Goal: Information Seeking & Learning: Learn about a topic

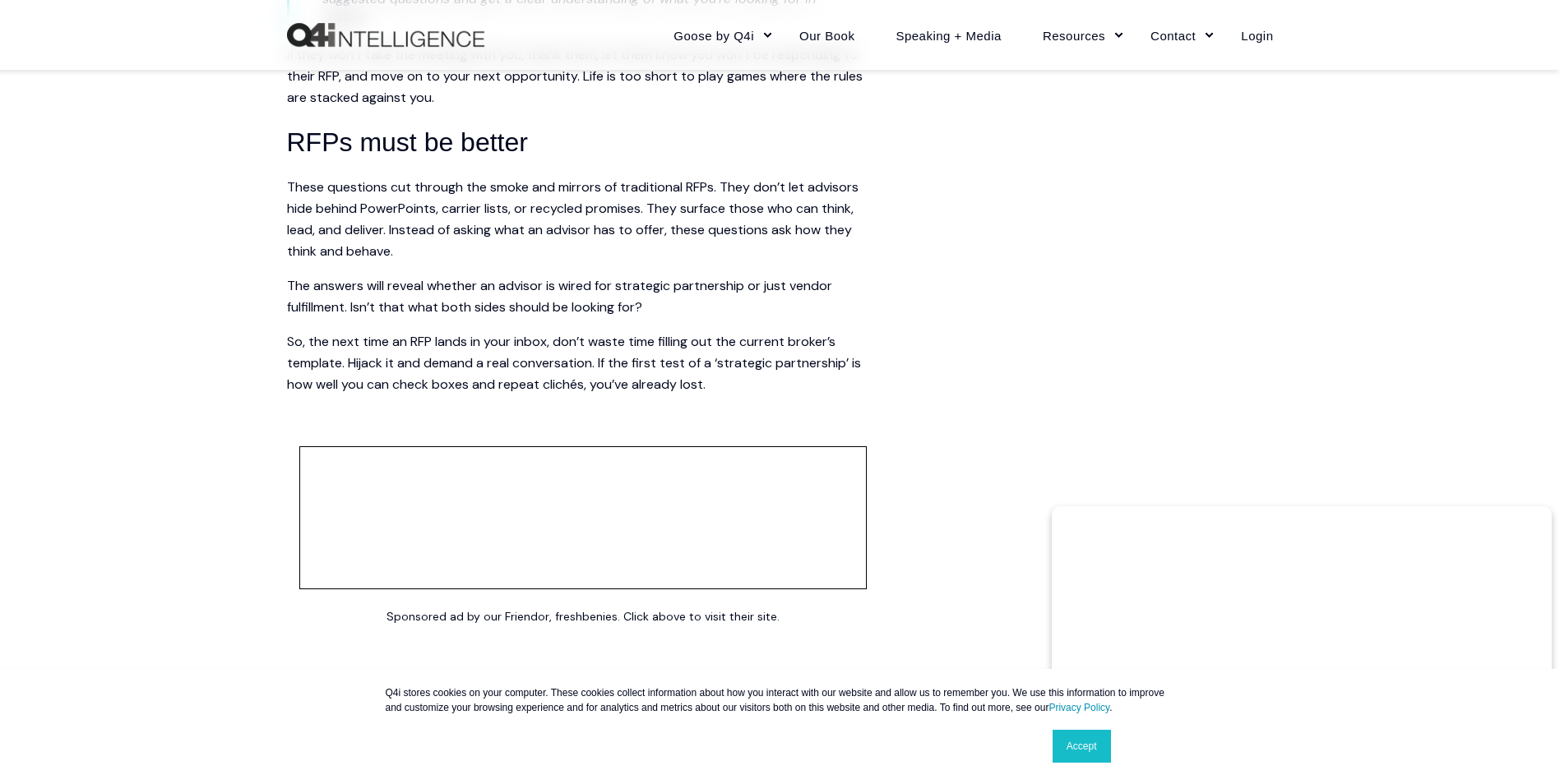
scroll to position [3453, 0]
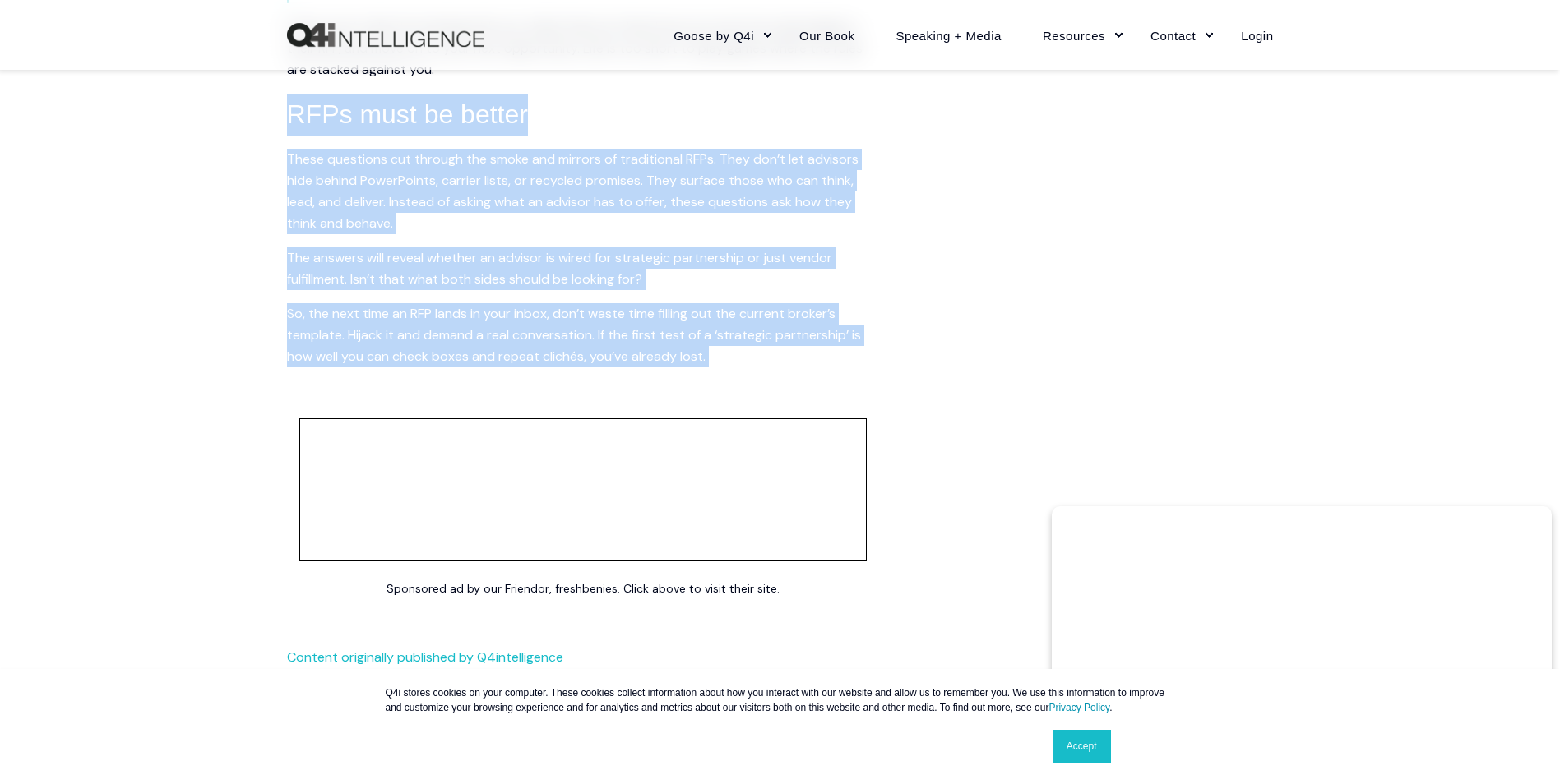
drag, startPoint x: 742, startPoint y: 370, endPoint x: 175, endPoint y: 105, distance: 625.9
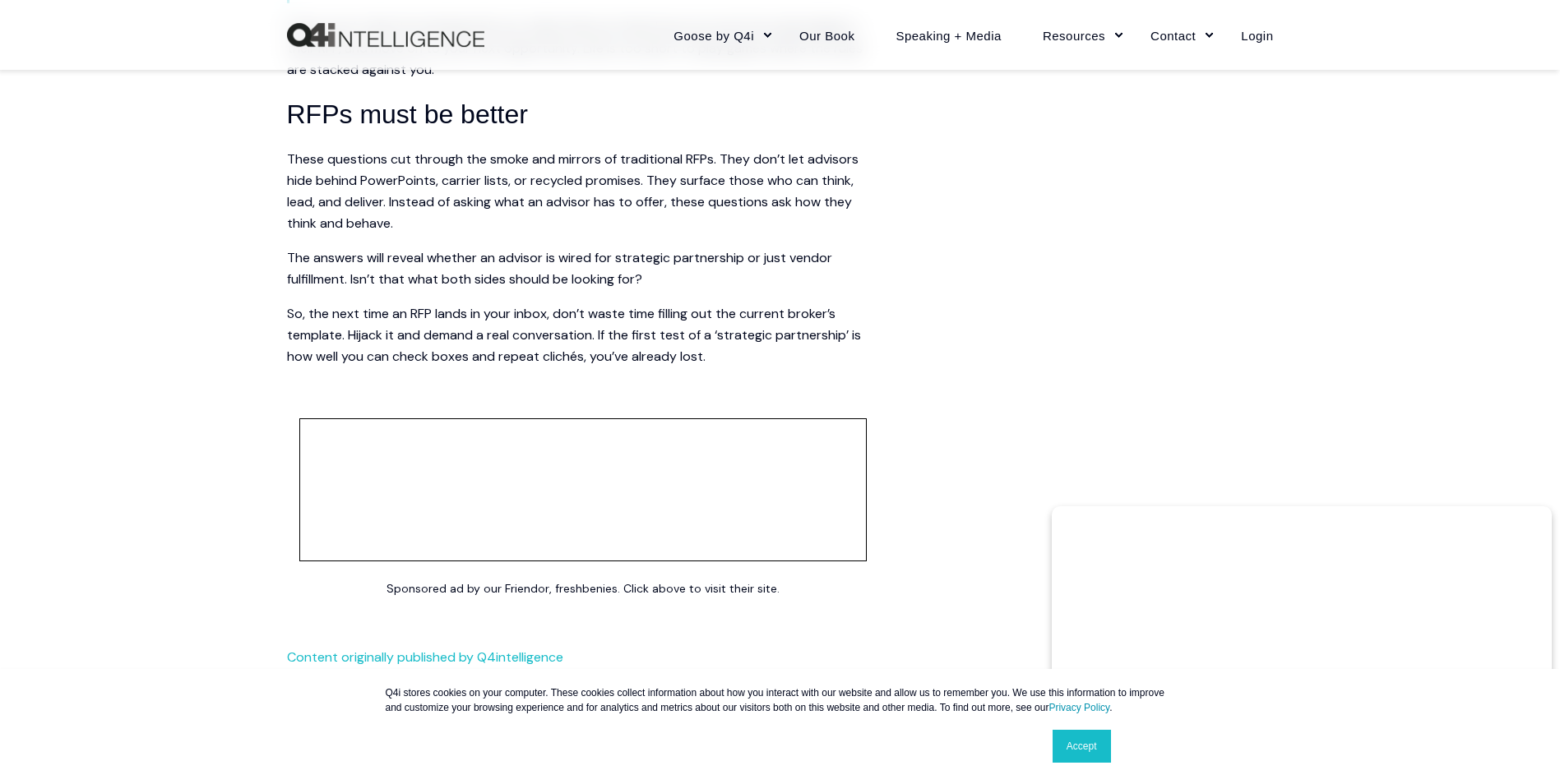
click at [1090, 745] on link "Accept" at bounding box center [1082, 747] width 58 height 33
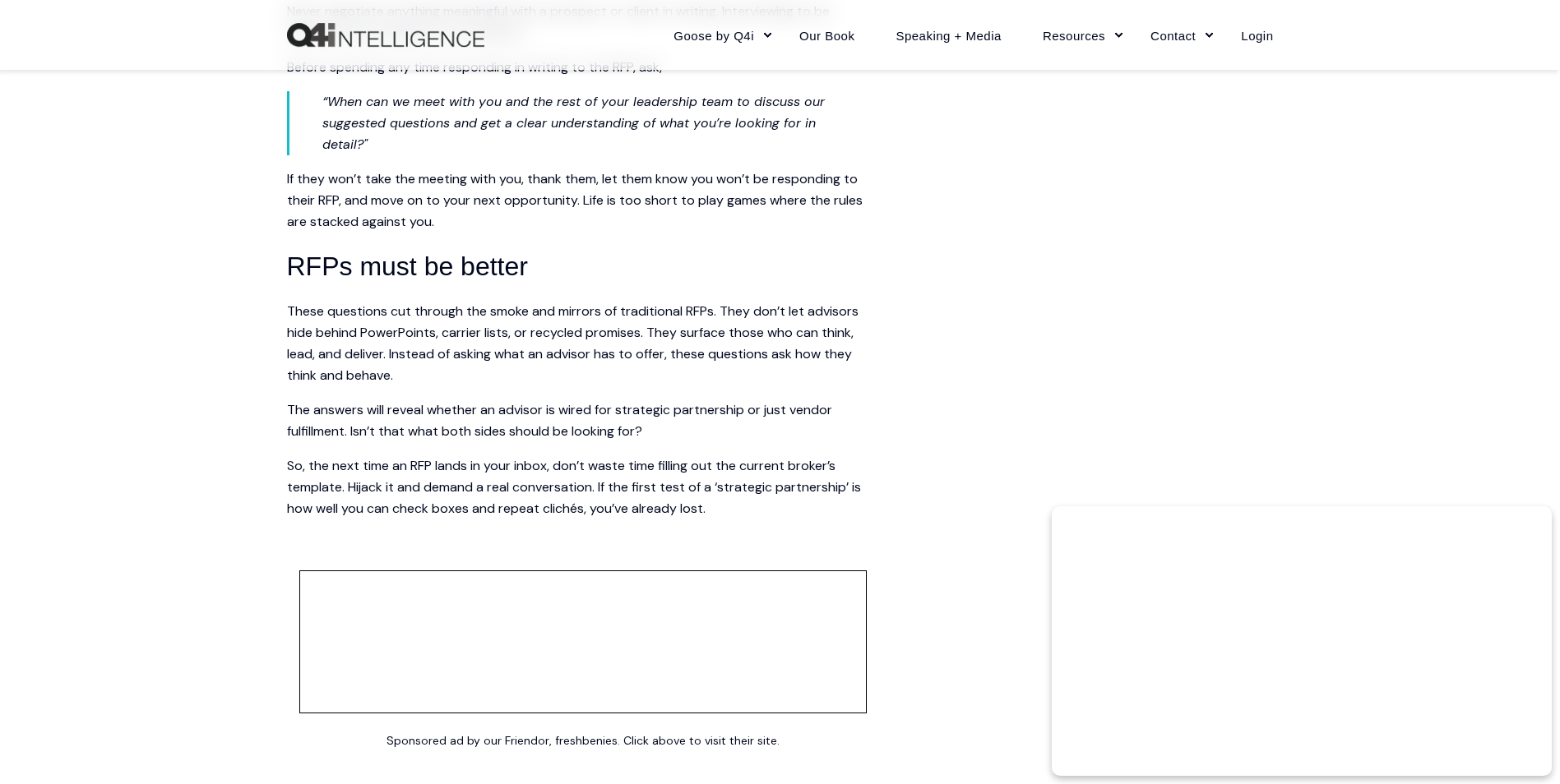
scroll to position [3289, 0]
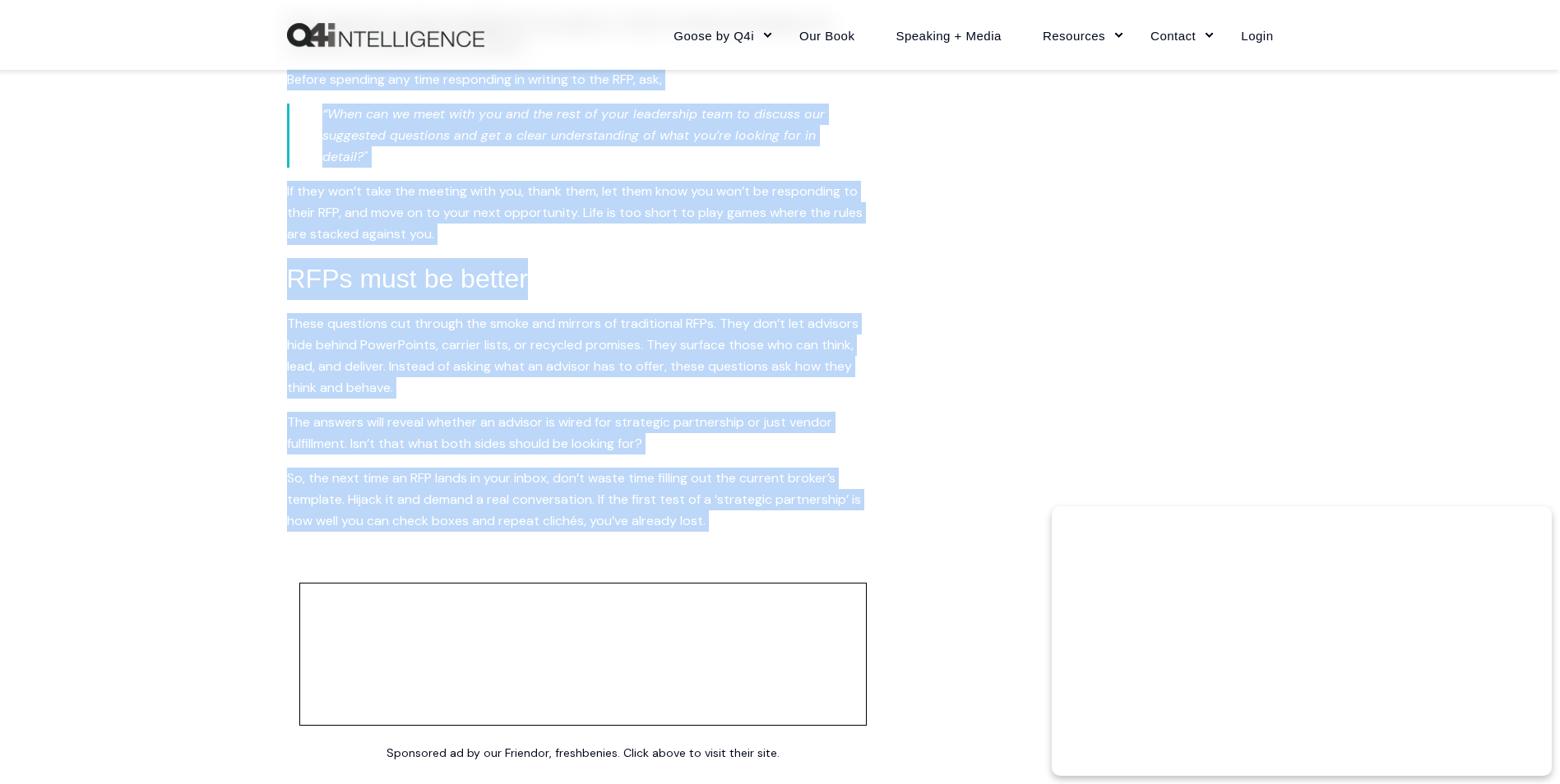
drag, startPoint x: 610, startPoint y: 497, endPoint x: 55, endPoint y: 88, distance: 689.4
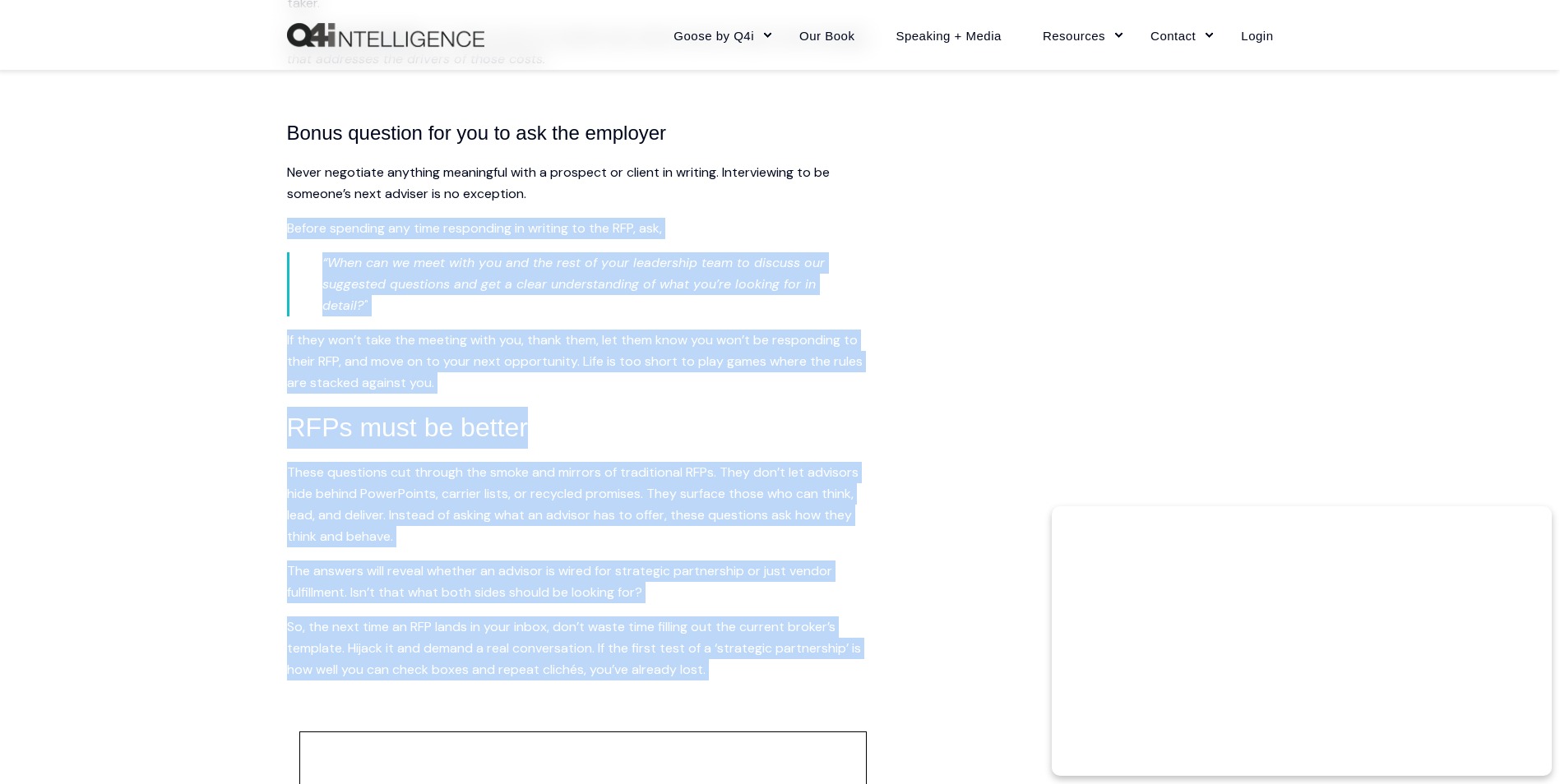
scroll to position [3124, 0]
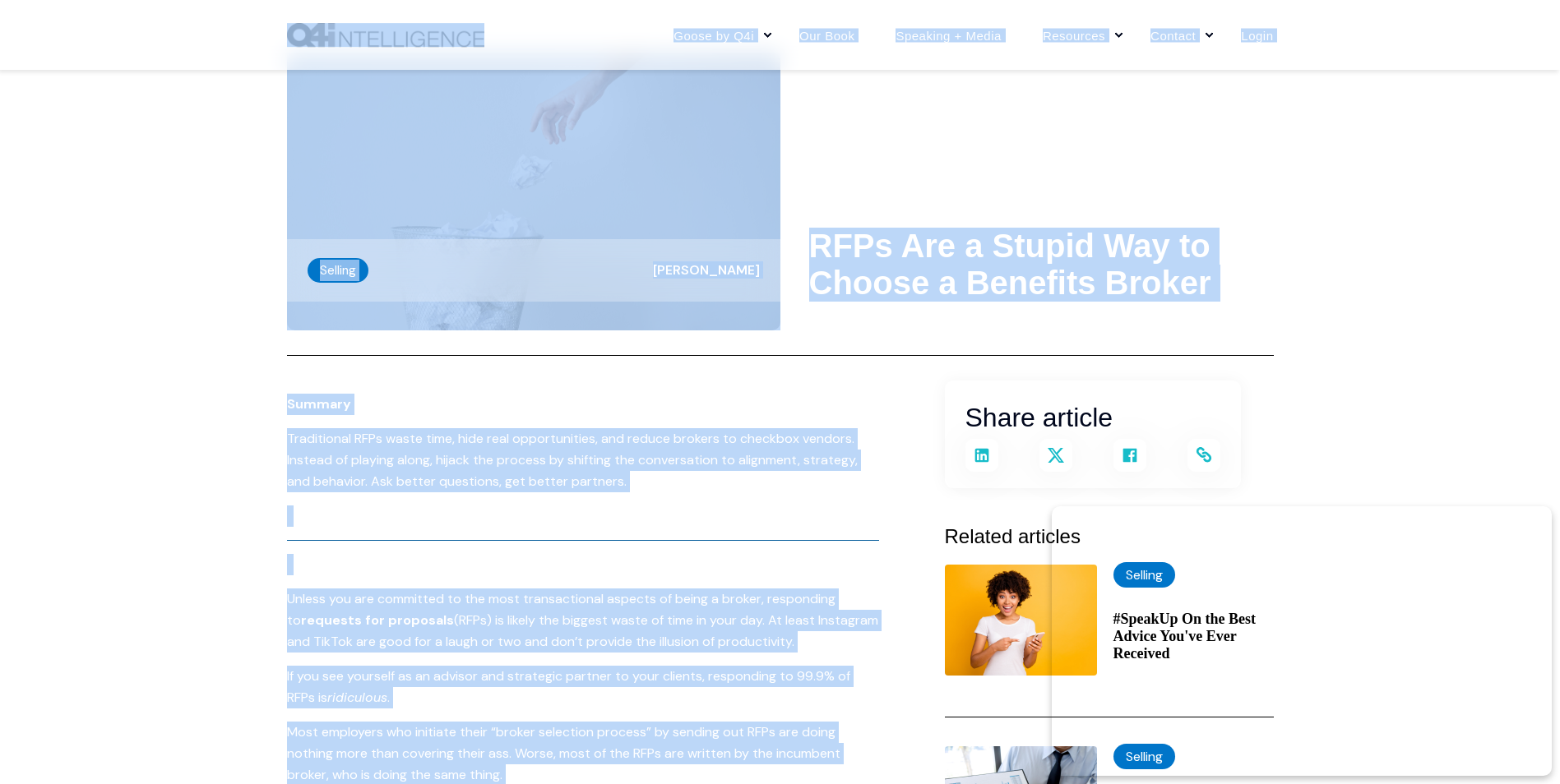
scroll to position [0, 0]
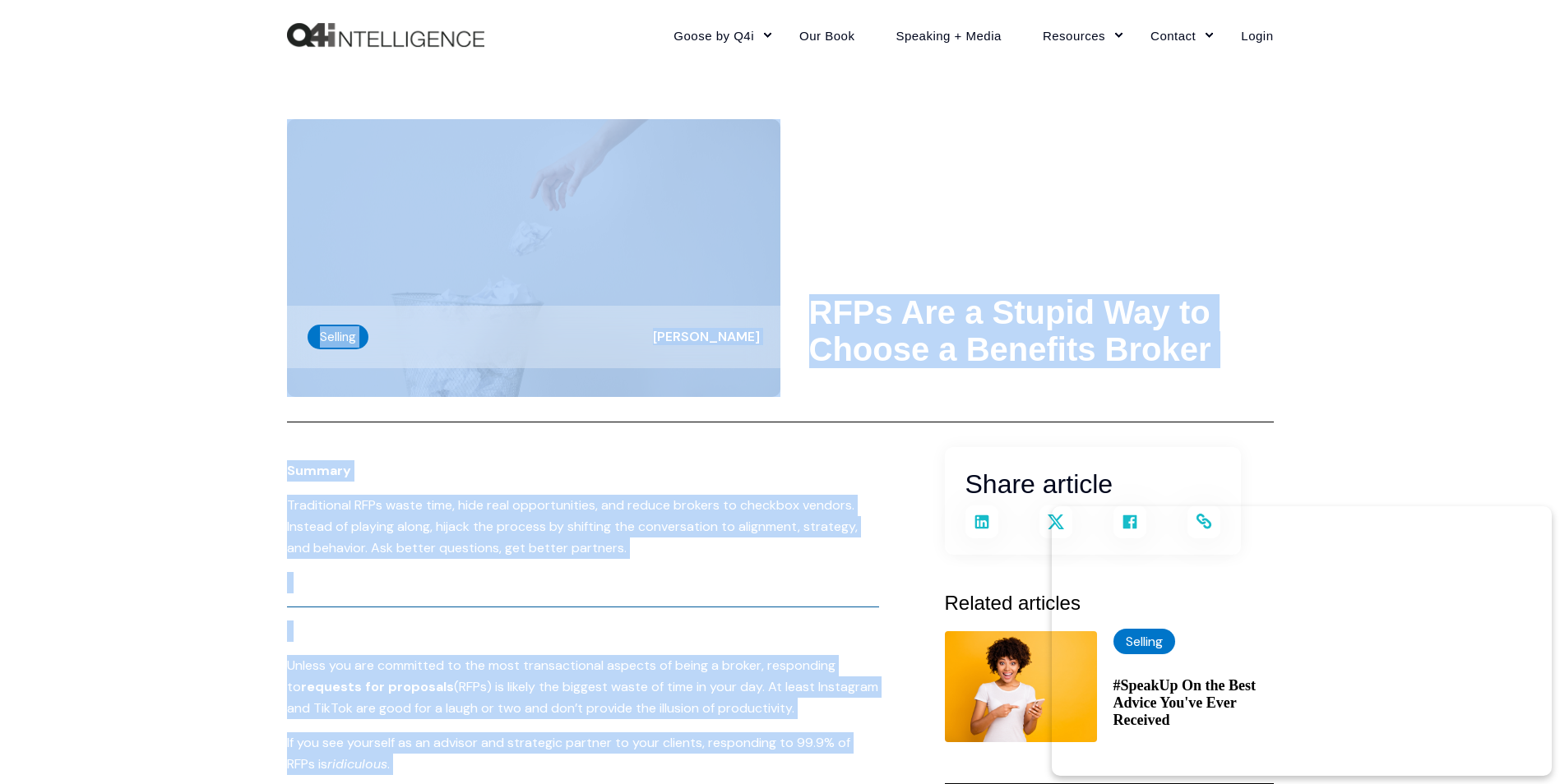
drag, startPoint x: 773, startPoint y: 692, endPoint x: 208, endPoint y: 208, distance: 744.0
copy div "Selling Kevin Trokey RFPs Are a Stupid Way to Choose a Benefits Broker Share ar…"
click at [926, 169] on header "Selling Kevin Trokey RFPs Are a Stupid Way to Choose a Benefits Broker" at bounding box center [780, 246] width 987 height 353
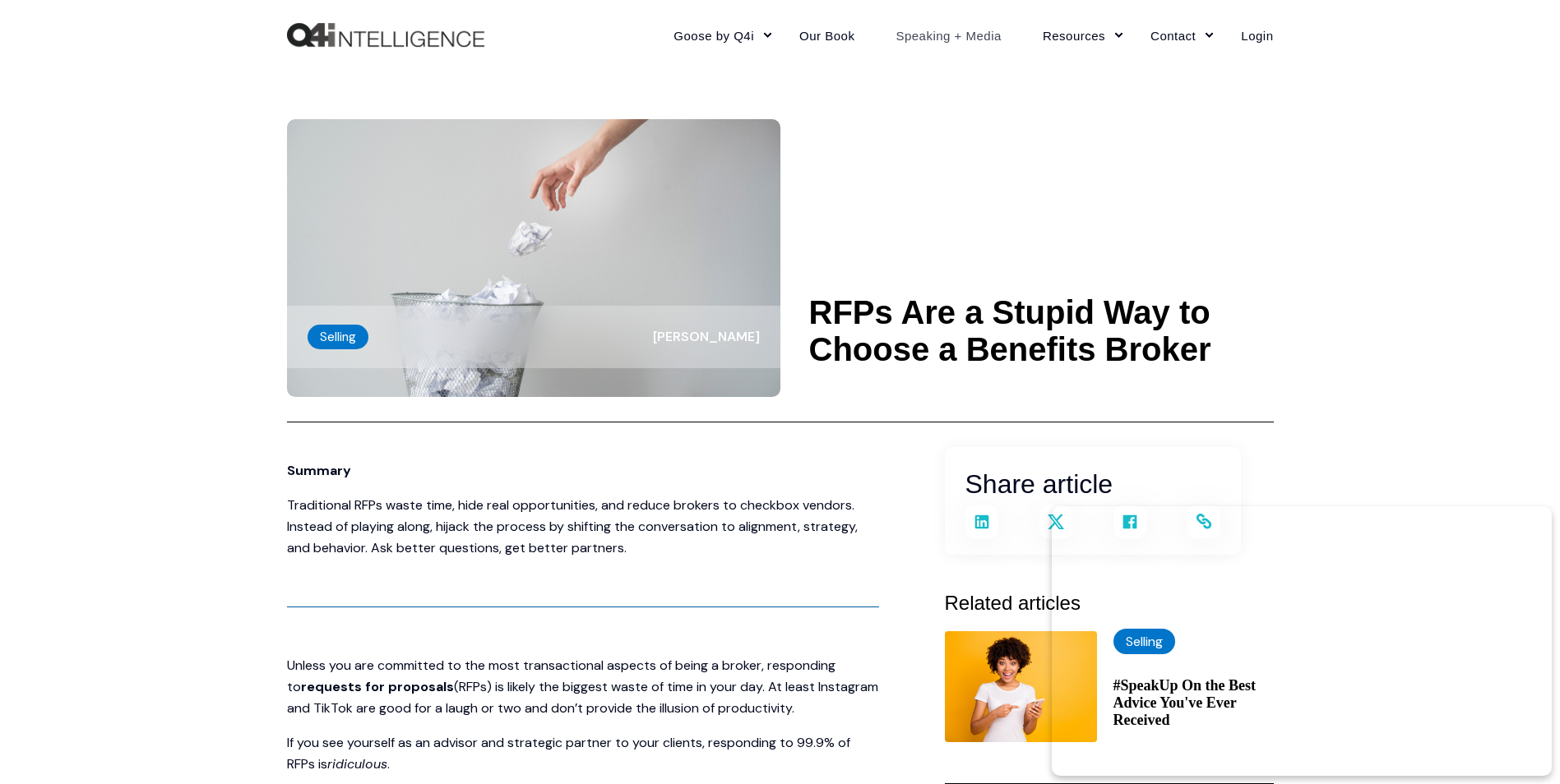
click at [969, 30] on link "Speaking + Media" at bounding box center [948, 35] width 147 height 71
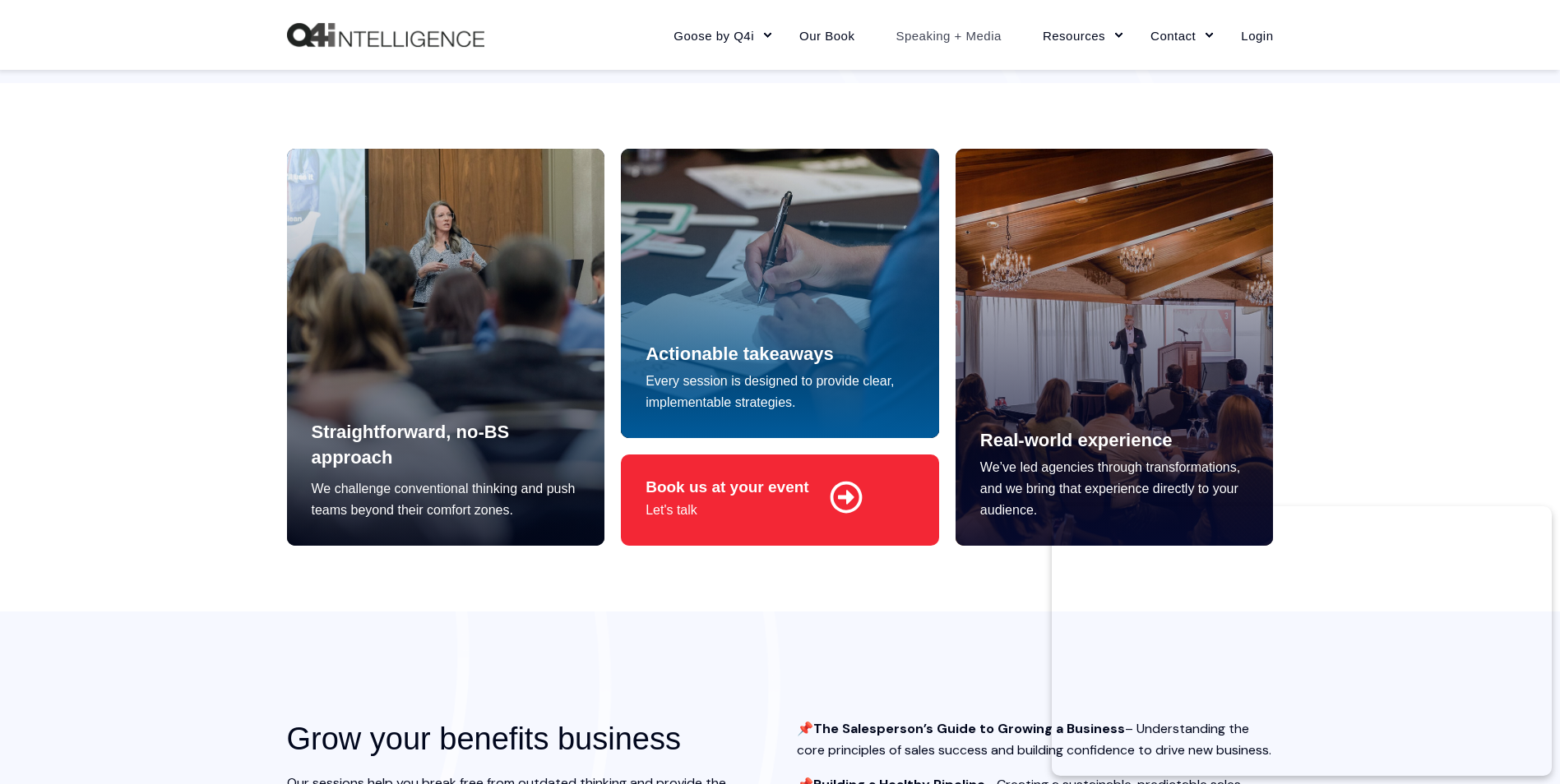
scroll to position [1050, 0]
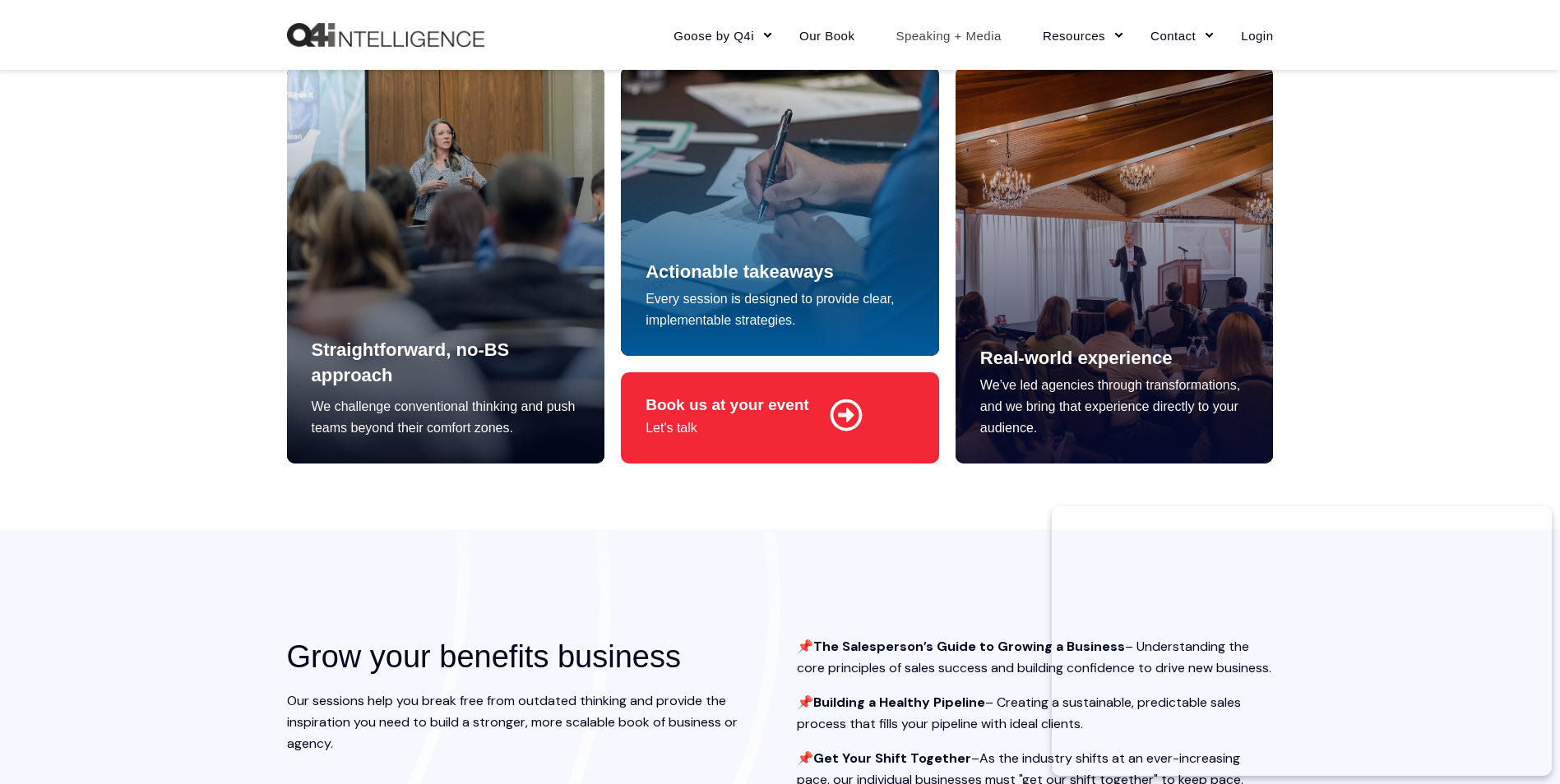
click at [1087, 254] on div at bounding box center [1114, 265] width 318 height 397
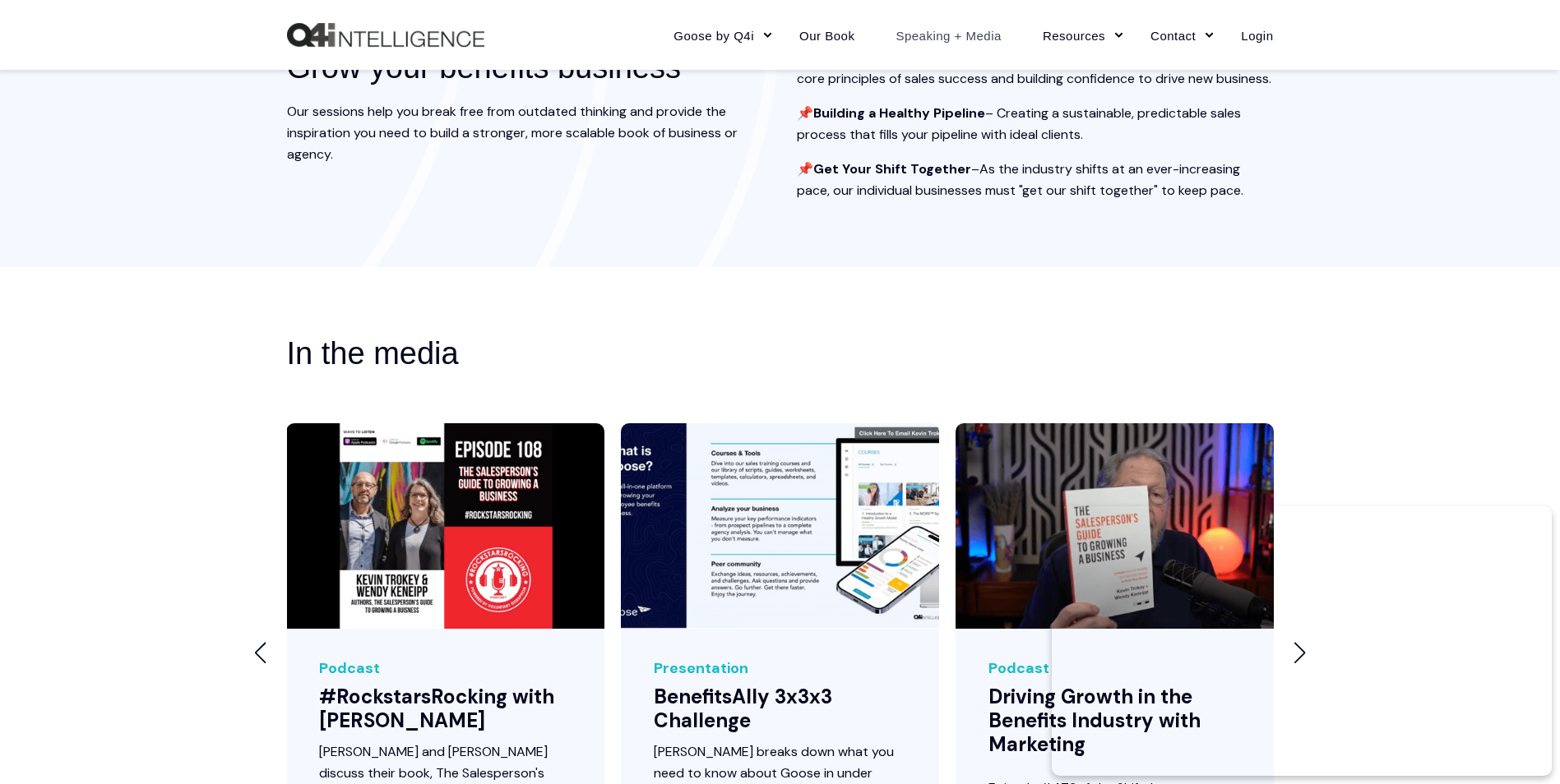
scroll to position [1708, 0]
